Goal: Communication & Community: Answer question/provide support

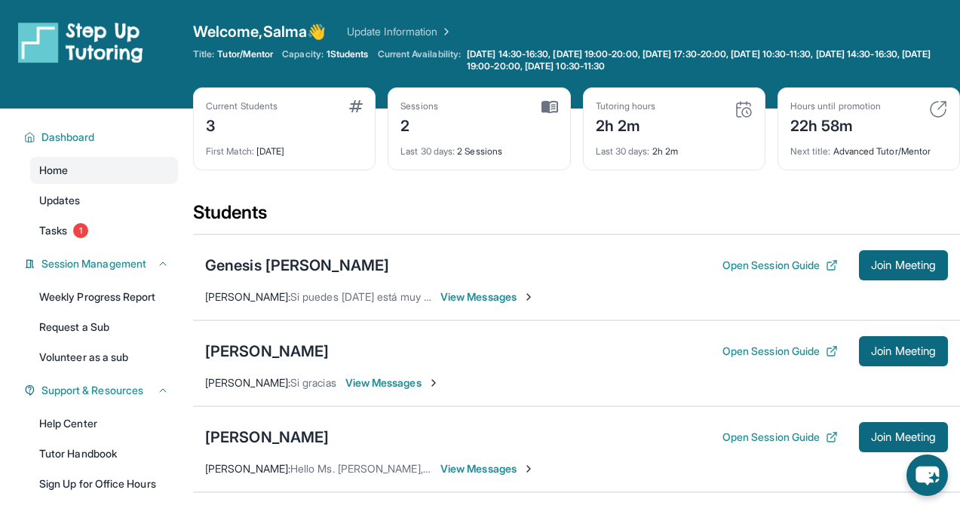
click at [462, 299] on span "View Messages" at bounding box center [488, 297] width 94 height 15
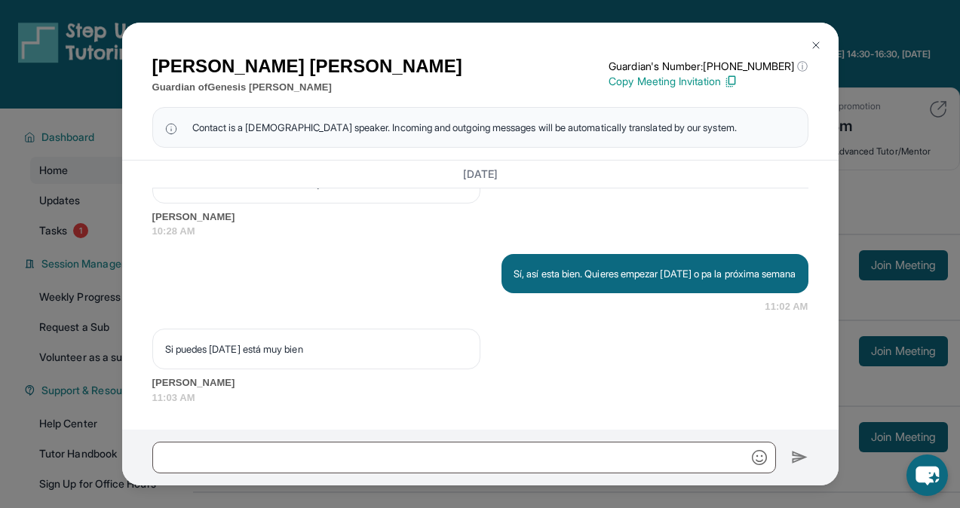
scroll to position [3964, 0]
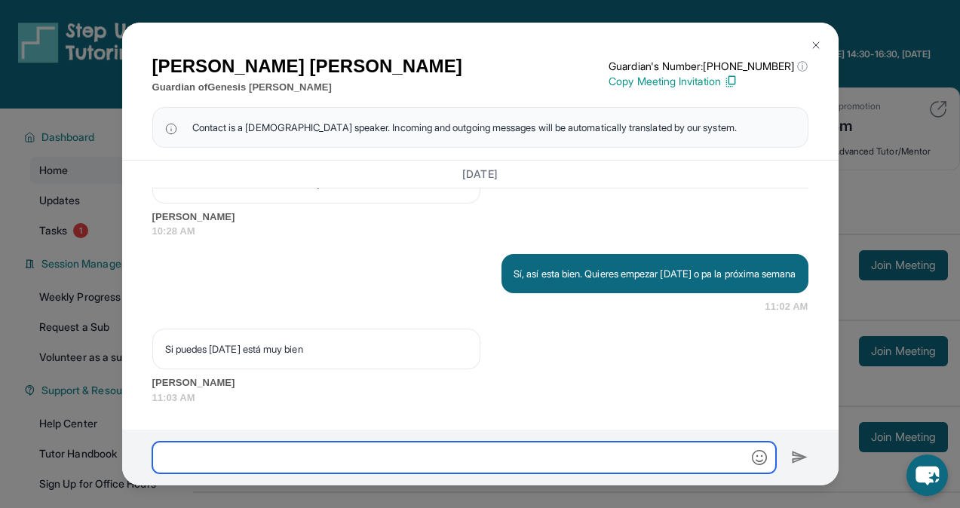
click at [327, 461] on input "text" at bounding box center [464, 458] width 624 height 32
type input "**********"
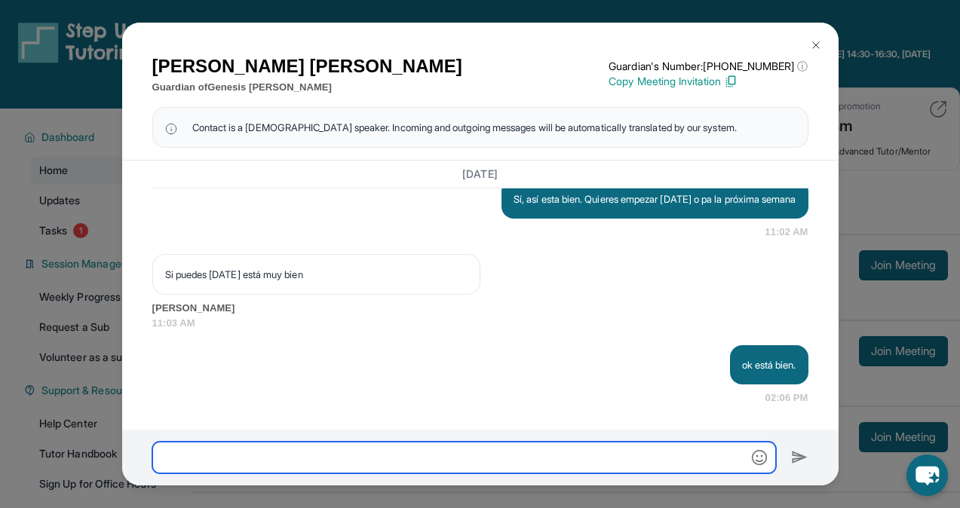
scroll to position [4039, 0]
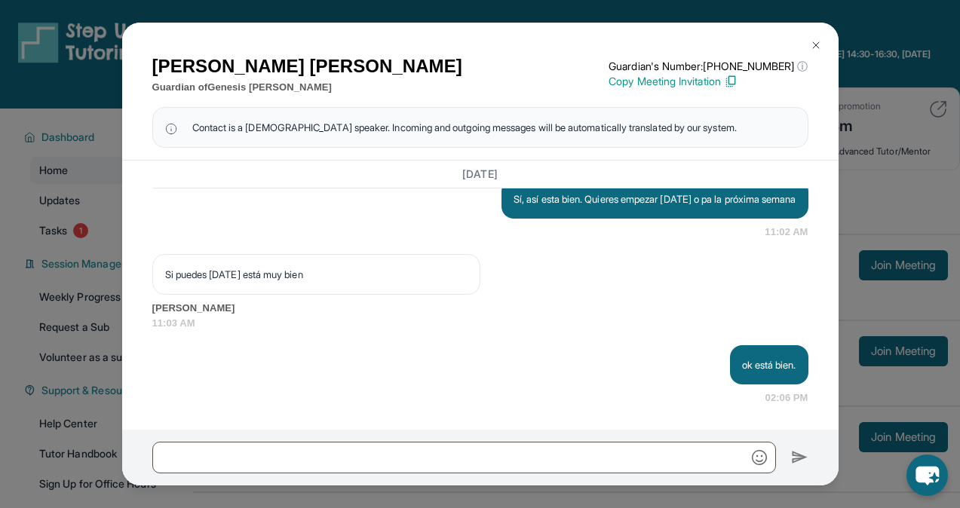
click at [821, 41] on img at bounding box center [816, 45] width 12 height 12
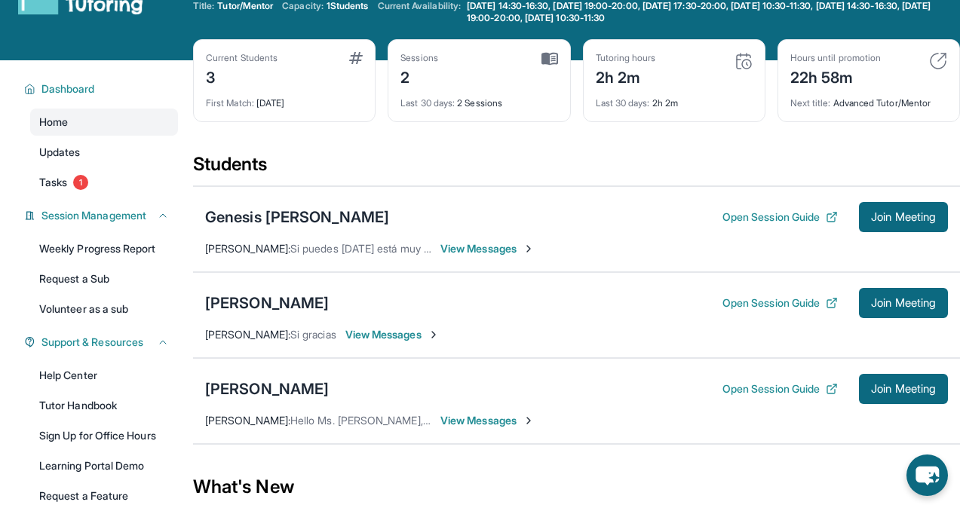
scroll to position [52, 0]
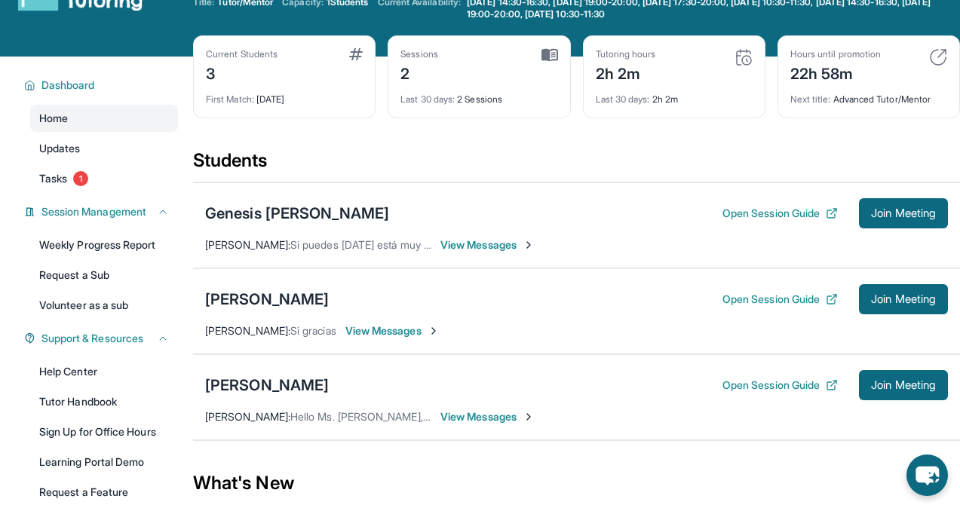
click at [504, 422] on span "View Messages" at bounding box center [488, 417] width 94 height 15
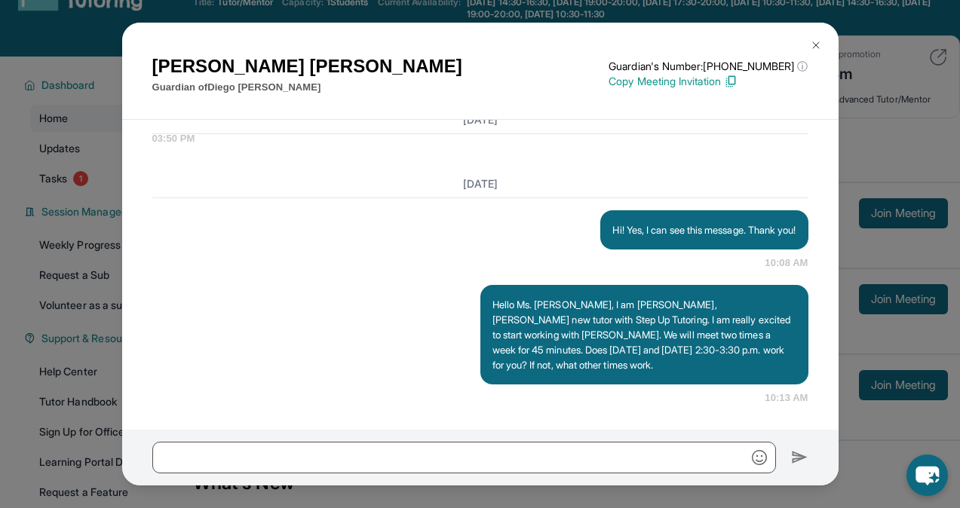
scroll to position [1458, 0]
click at [820, 43] on img at bounding box center [816, 45] width 12 height 12
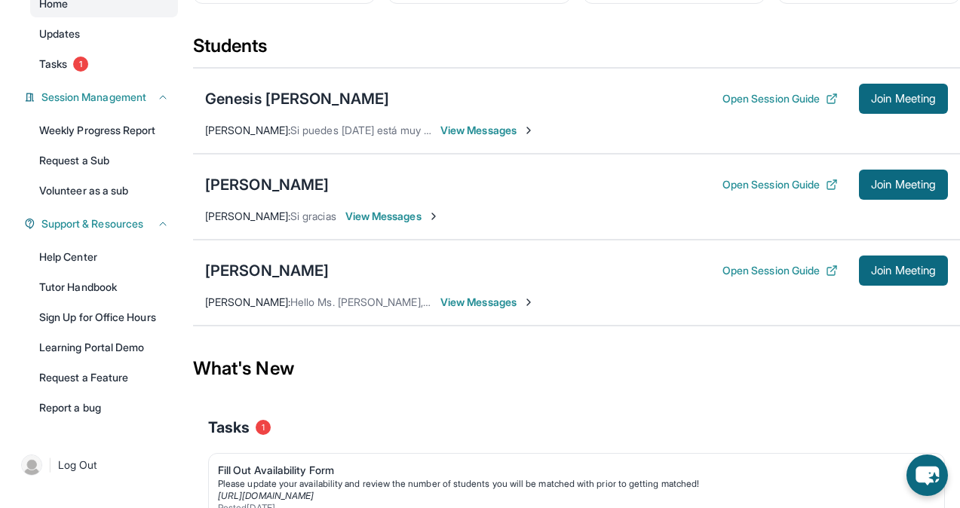
scroll to position [35, 0]
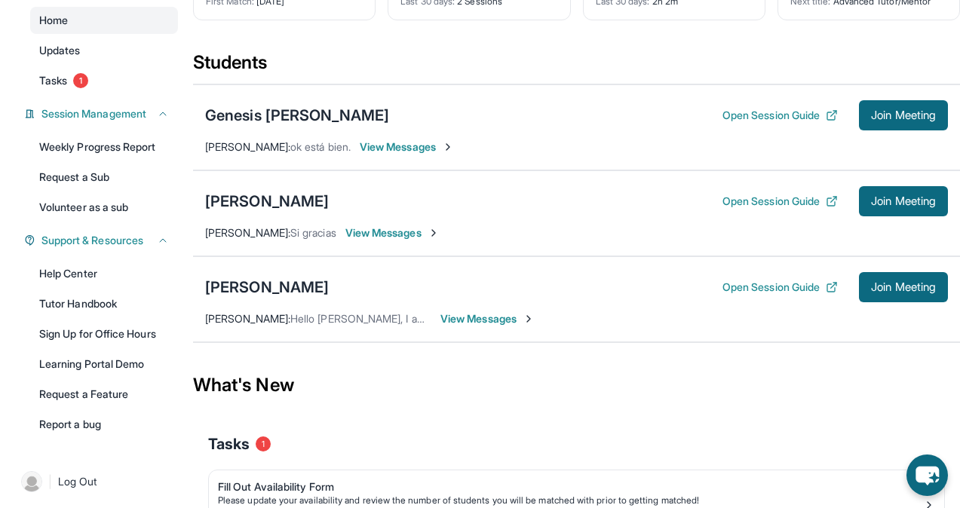
scroll to position [140, 0]
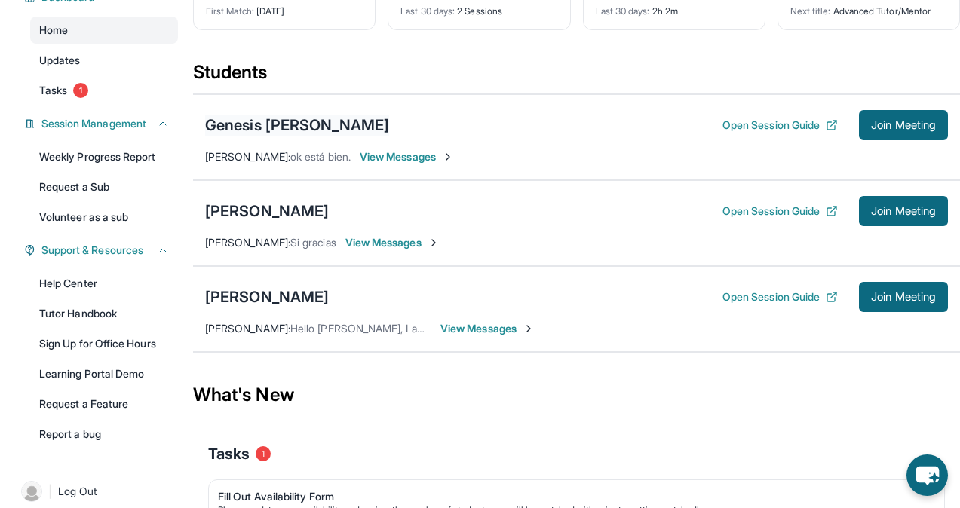
click at [300, 117] on div "Genesis [PERSON_NAME]" at bounding box center [297, 125] width 184 height 21
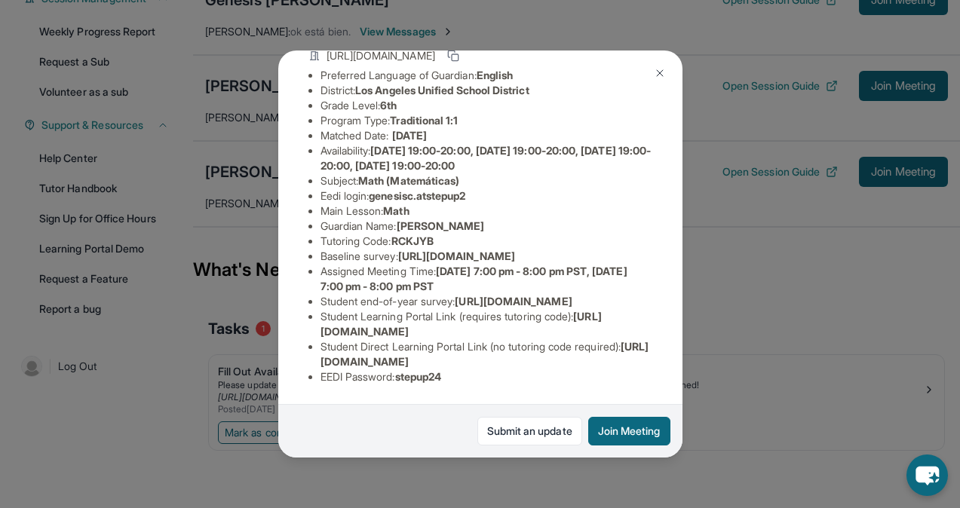
scroll to position [251, 0]
click at [660, 77] on img at bounding box center [660, 73] width 12 height 12
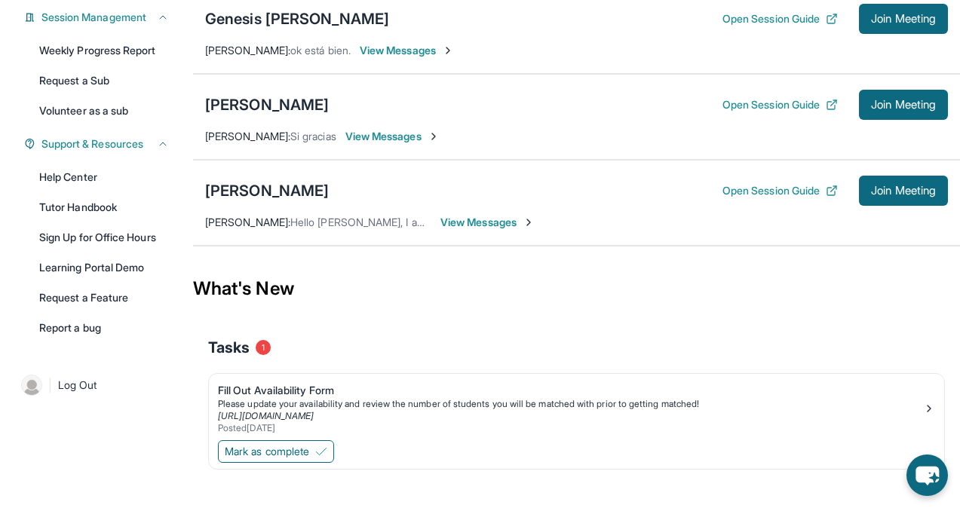
scroll to position [235, 0]
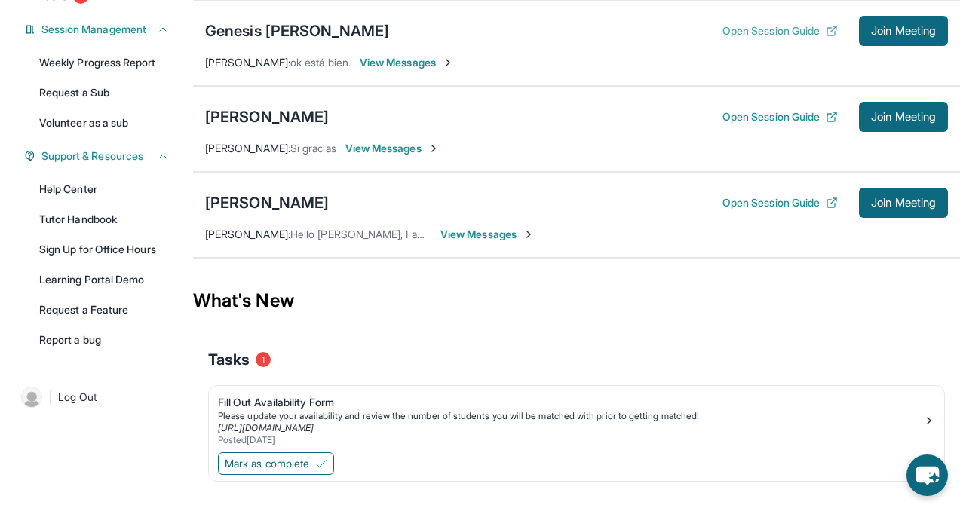
click at [785, 29] on button "Open Session Guide" at bounding box center [780, 30] width 115 height 15
